Goal: Find specific page/section: Find specific page/section

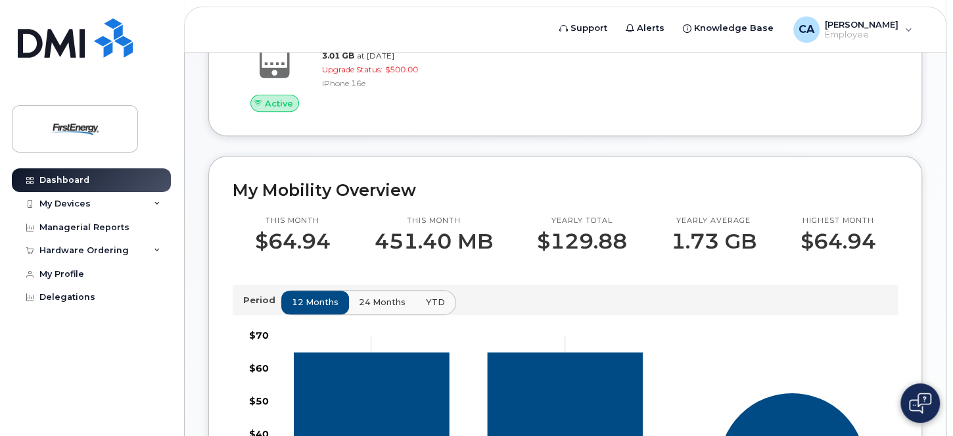
scroll to position [206, 0]
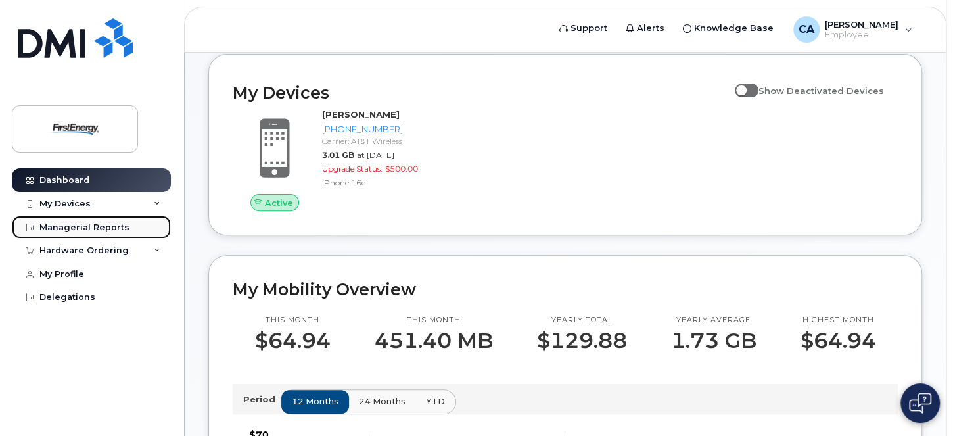
click at [77, 225] on div "Managerial Reports" at bounding box center [84, 227] width 90 height 11
click at [69, 223] on div "Managerial Reports" at bounding box center [84, 227] width 90 height 11
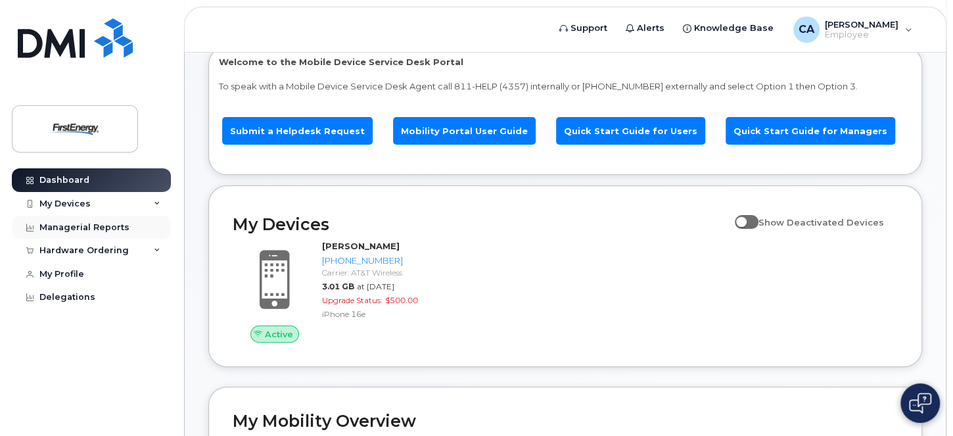
scroll to position [0, 0]
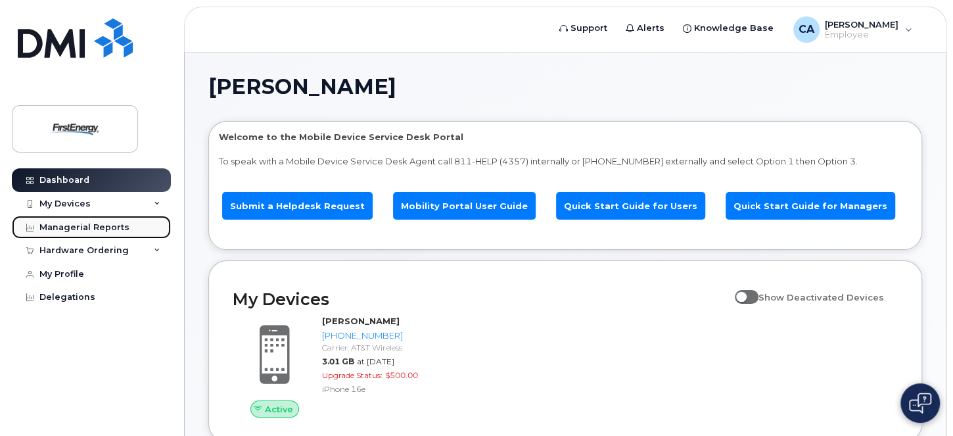
click at [72, 227] on div "Managerial Reports" at bounding box center [84, 227] width 90 height 11
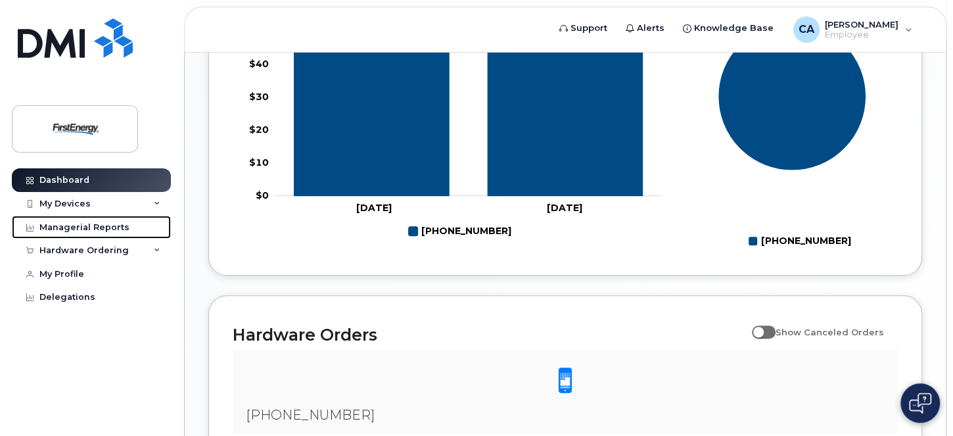
scroll to position [798, 0]
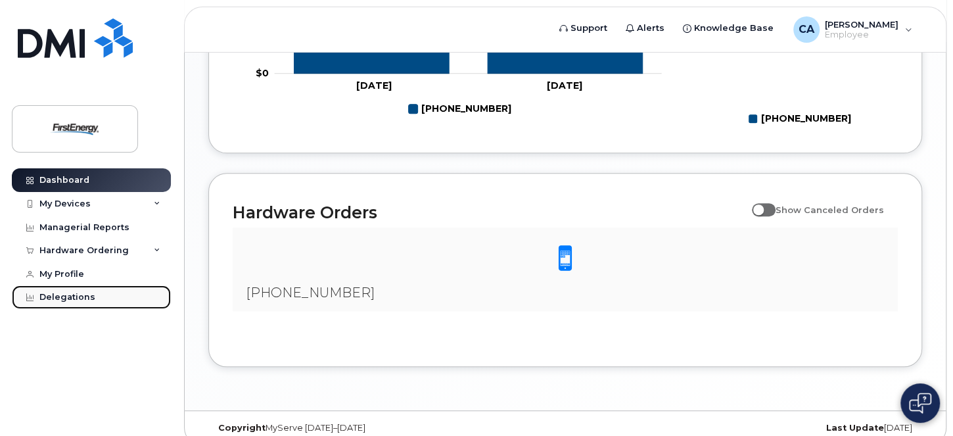
click at [64, 294] on div "Delegations" at bounding box center [67, 297] width 56 height 11
